Goal: Task Accomplishment & Management: Complete application form

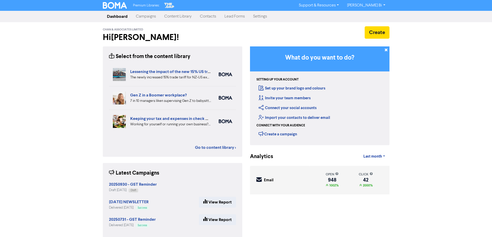
click at [149, 16] on link "Campaigns" at bounding box center [146, 16] width 28 height 10
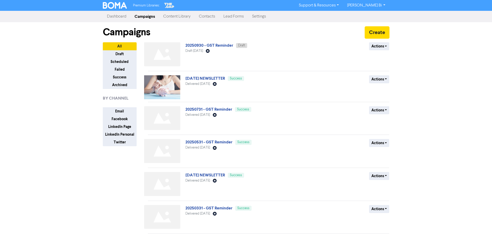
click at [206, 18] on link "Contacts" at bounding box center [207, 16] width 25 height 10
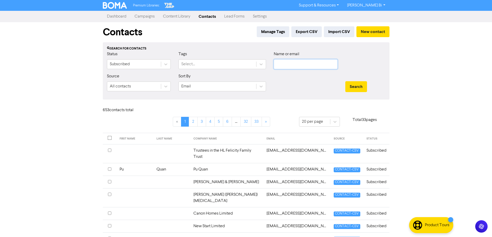
click at [288, 65] on input "text" at bounding box center [306, 64] width 64 height 10
paste input "[EMAIL_ADDRESS][DOMAIN_NAME]"
type input "[EMAIL_ADDRESS][DOMAIN_NAME]"
click at [356, 85] on button "Search" at bounding box center [356, 86] width 22 height 11
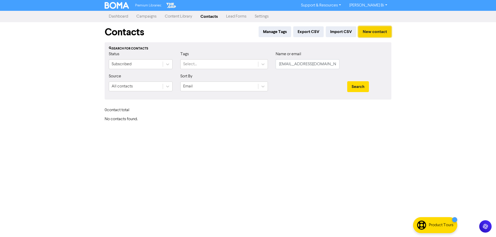
click at [369, 30] on button "New contact" at bounding box center [374, 31] width 33 height 11
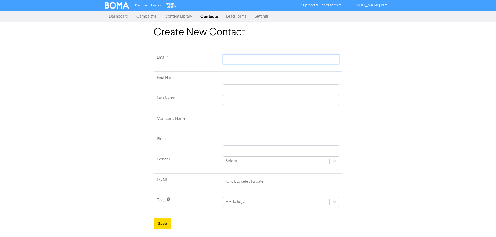
click at [232, 57] on input "text" at bounding box center [281, 59] width 116 height 10
paste input "[EMAIL_ADDRESS][DOMAIN_NAME]"
type input "[EMAIL_ADDRESS][DOMAIN_NAME]"
click at [230, 78] on input "text" at bounding box center [281, 80] width 116 height 10
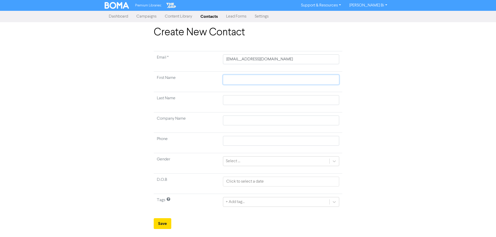
paste input "[PERSON_NAME]) [PERSON_NAME]"
type input "[PERSON_NAME]) [PERSON_NAME]"
click at [252, 80] on input "[PERSON_NAME]) [PERSON_NAME]" at bounding box center [281, 80] width 116 height 10
type input "[PERSON_NAME]"
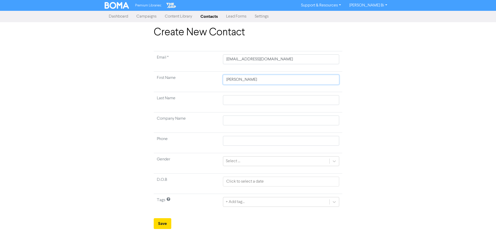
type input "[PERSON_NAME]"
click at [252, 80] on input "[PERSON_NAME]" at bounding box center [281, 80] width 116 height 10
type input "[PERSON_NAME]"
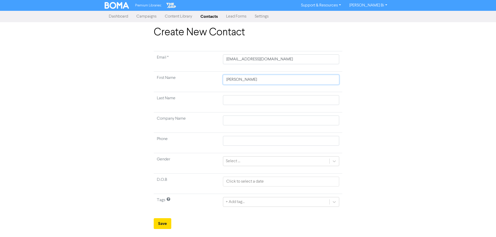
type input "[PERSON_NAME]"
click at [234, 100] on input "text" at bounding box center [281, 100] width 116 height 10
paste input "[PERSON_NAME]"
type input "[PERSON_NAME]"
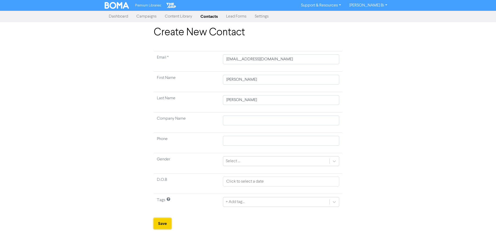
click at [165, 221] on button "Save" at bounding box center [163, 223] width 18 height 11
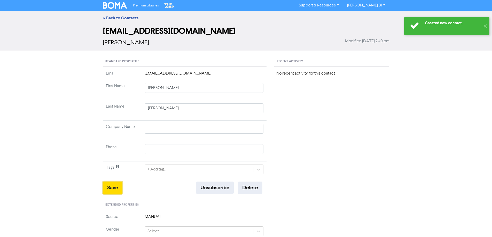
click at [107, 186] on button "Save" at bounding box center [113, 188] width 20 height 12
click at [120, 18] on link "<< Back to Contacts" at bounding box center [121, 17] width 36 height 5
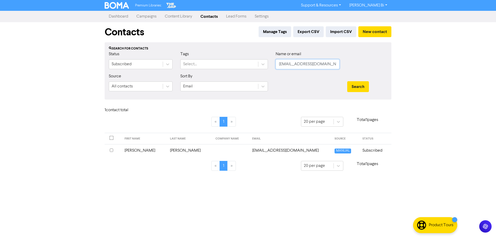
drag, startPoint x: 268, startPoint y: 63, endPoint x: 259, endPoint y: 76, distance: 16.4
click at [165, 62] on div "Status Subscribed Tags Select... Name or email [EMAIL_ADDRESS][DOMAIN_NAME]" at bounding box center [248, 62] width 286 height 22
paste input "[PERSON_NAME][EMAIL_ADDRESS]"
type input "[PERSON_NAME][EMAIL_ADDRESS][DOMAIN_NAME]"
click at [357, 86] on button "Search" at bounding box center [358, 86] width 22 height 11
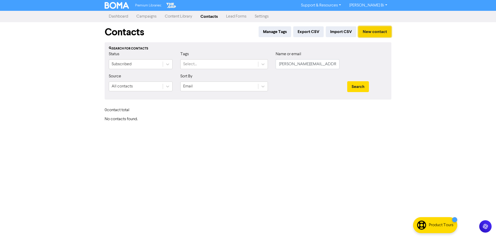
click at [381, 29] on button "New contact" at bounding box center [374, 31] width 33 height 11
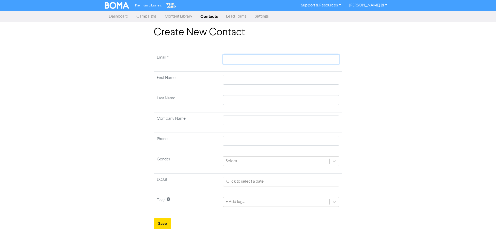
click at [258, 56] on input "text" at bounding box center [281, 59] width 116 height 10
paste input "[PERSON_NAME][EMAIL_ADDRESS][DOMAIN_NAME]"
type input "[PERSON_NAME][EMAIL_ADDRESS][DOMAIN_NAME]"
click at [230, 77] on input "text" at bounding box center [281, 80] width 116 height 10
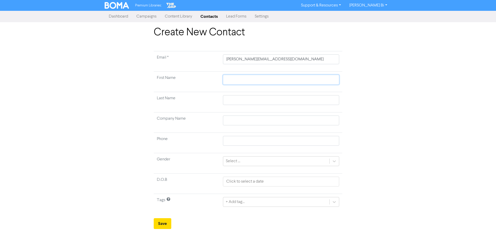
paste input "[PERSON_NAME]"
type input "[PERSON_NAME]"
click at [251, 80] on input "[PERSON_NAME]" at bounding box center [281, 80] width 116 height 10
type input "[PERSON_NAME]"
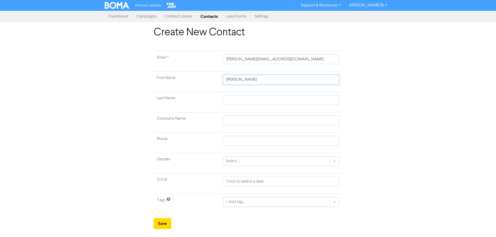
type input "[PERSON_NAME]"
click at [235, 100] on input "text" at bounding box center [281, 100] width 116 height 10
paste input "[PERSON_NAME]"
type input "[PERSON_NAME]"
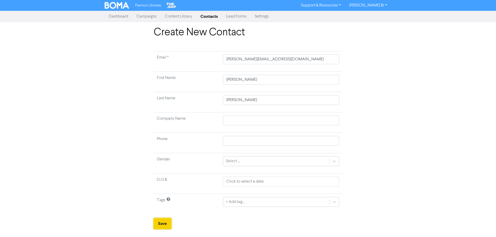
click at [167, 222] on button "Save" at bounding box center [163, 223] width 18 height 11
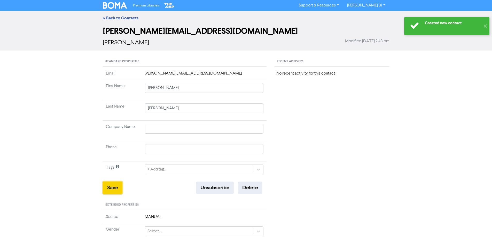
click at [119, 187] on button "Save" at bounding box center [113, 188] width 20 height 12
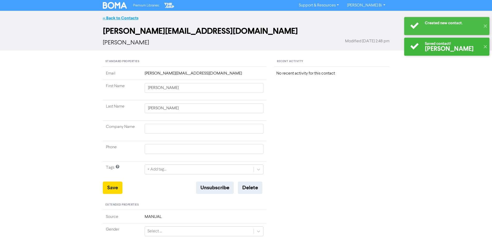
click at [116, 19] on link "<< Back to Contacts" at bounding box center [121, 17] width 36 height 5
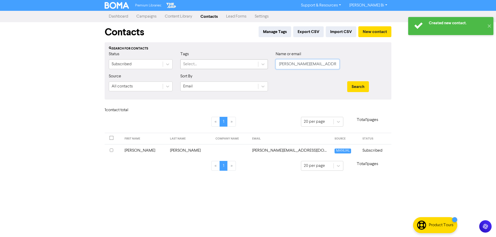
drag, startPoint x: 256, startPoint y: 66, endPoint x: 215, endPoint y: 64, distance: 41.4
click at [222, 66] on div "Status Subscribed Tags Select... Name or email [PERSON_NAME][EMAIL_ADDRESS][DOM…" at bounding box center [248, 62] width 286 height 22
click at [347, 81] on button "Search" at bounding box center [358, 86] width 22 height 11
